Goal: Task Accomplishment & Management: Manage account settings

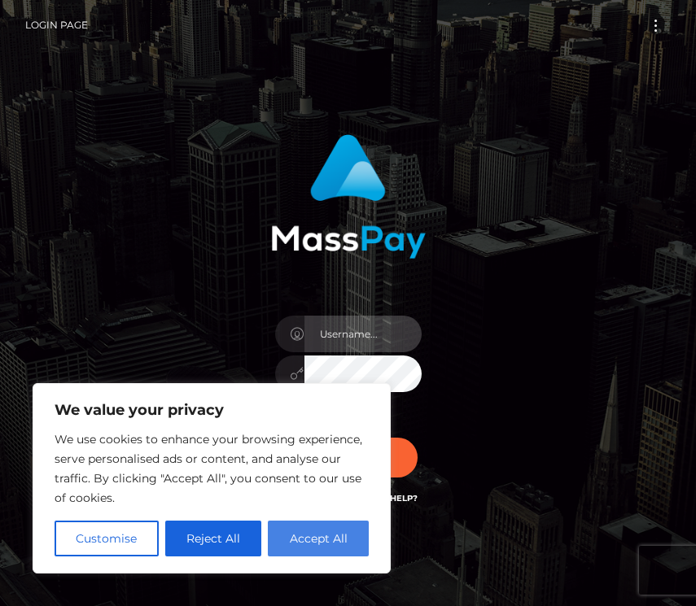
click at [322, 347] on input "text" at bounding box center [362, 334] width 117 height 37
click at [308, 543] on button "Accept All" at bounding box center [318, 539] width 101 height 36
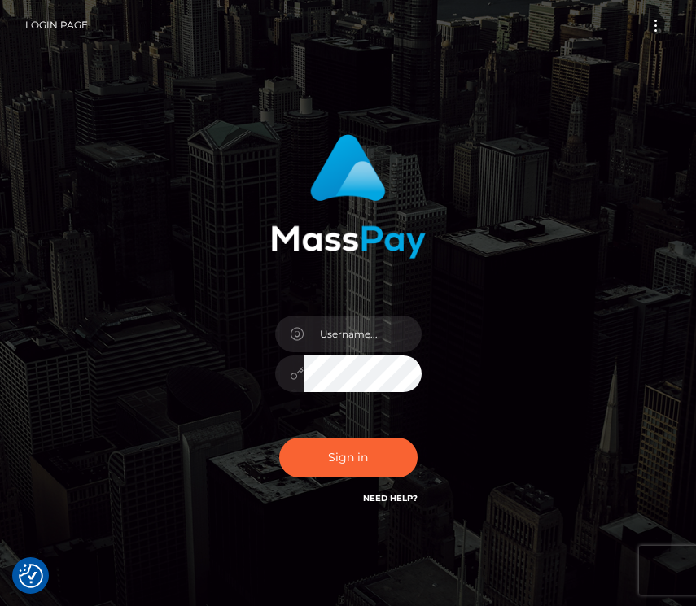
checkbox input "true"
click at [345, 326] on input "text" at bounding box center [362, 334] width 117 height 37
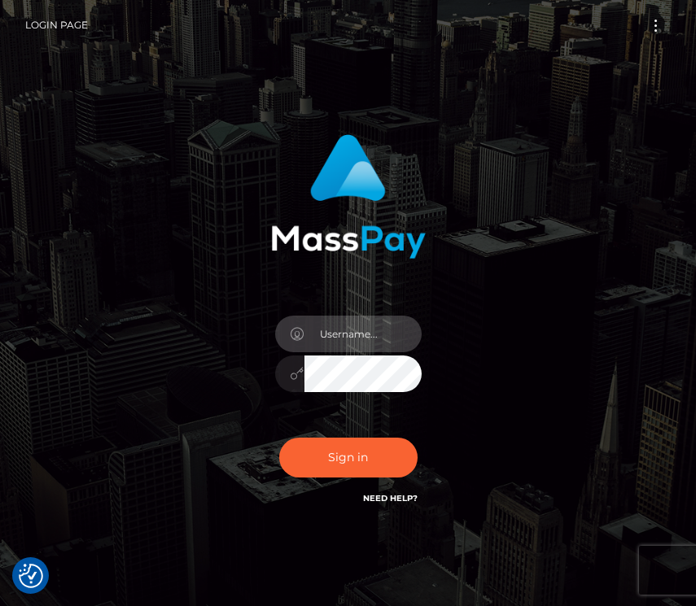
click at [340, 332] on input "text" at bounding box center [362, 334] width 117 height 37
paste input "2006-09-08"
type input "2006-09-08"
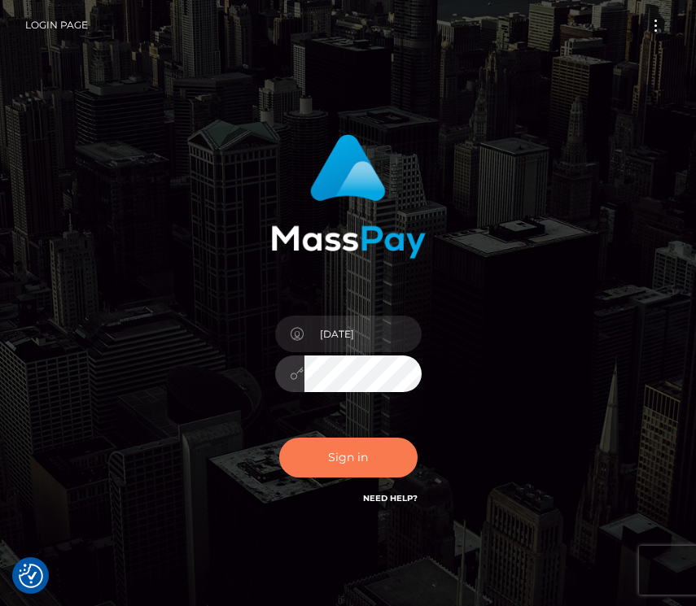
click at [365, 452] on button "Sign in" at bounding box center [348, 458] width 138 height 40
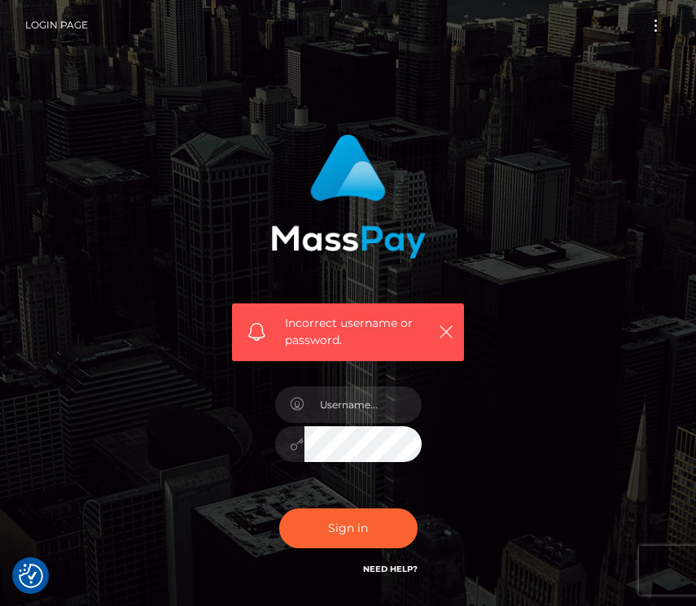
click at [363, 422] on div at bounding box center [348, 436] width 171 height 125
click at [387, 392] on input "text" at bounding box center [362, 405] width 117 height 37
paste input "[DATE]"
type input "2006-09-08"
click at [279, 509] on button "Sign in" at bounding box center [348, 529] width 138 height 40
